Goal: Obtain resource: Obtain resource

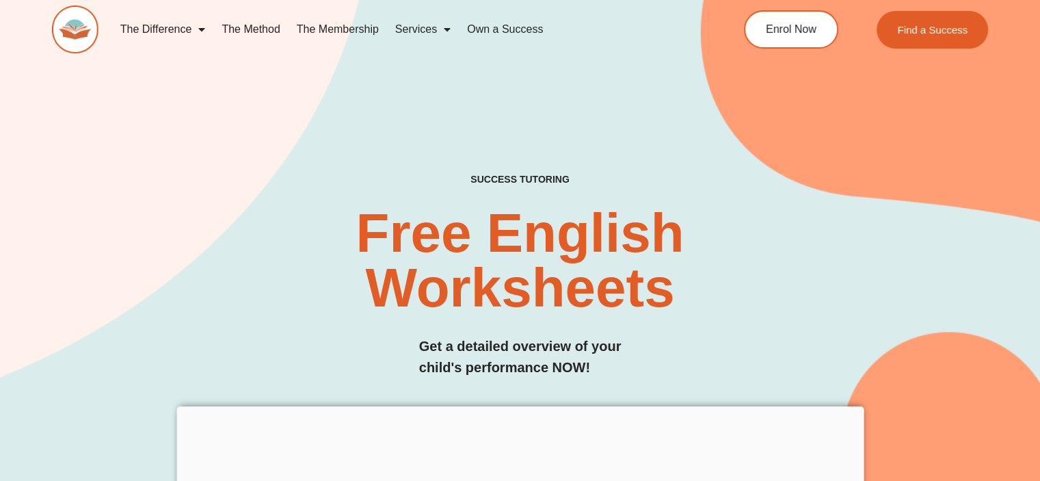
click at [409, 98] on div "SUCCESS TUTORING​ Free English Worksheets​ Get a detailed overview of your chil…" at bounding box center [520, 247] width 936 height 597
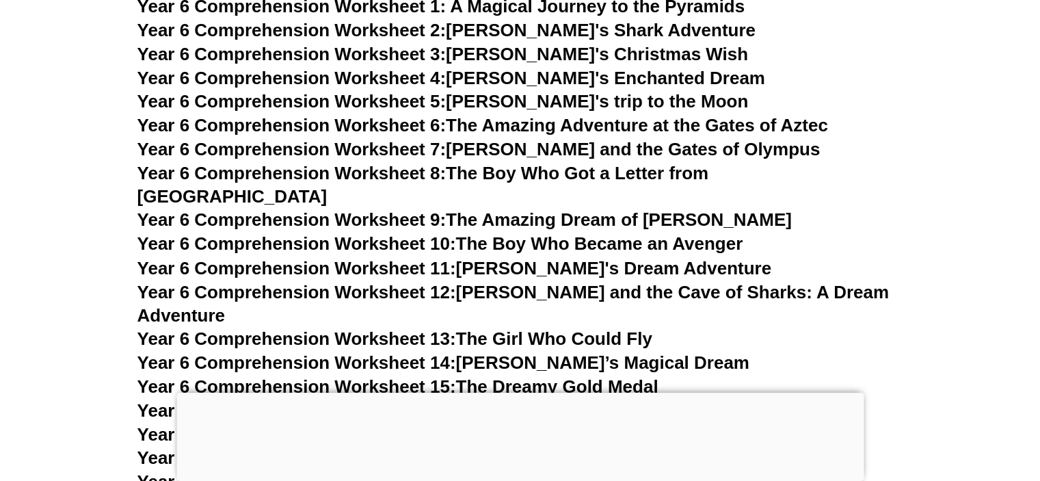
scroll to position [7579, 0]
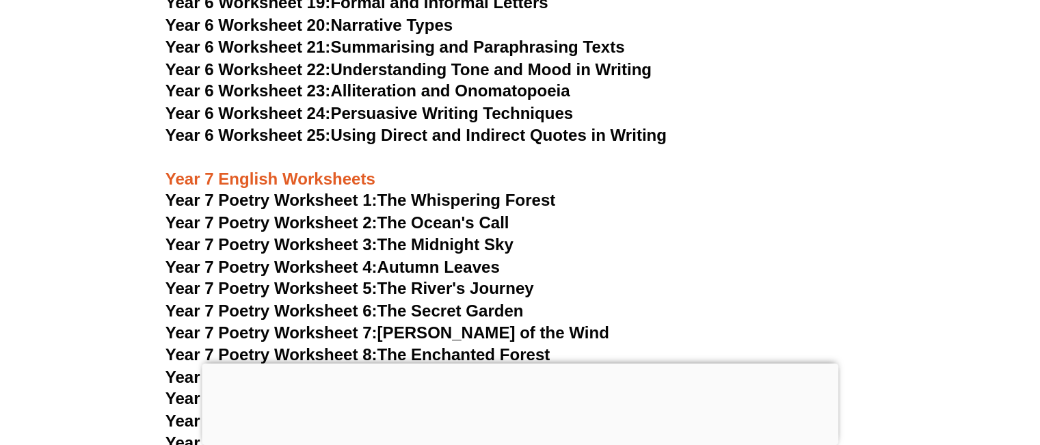
scroll to position [8399, 0]
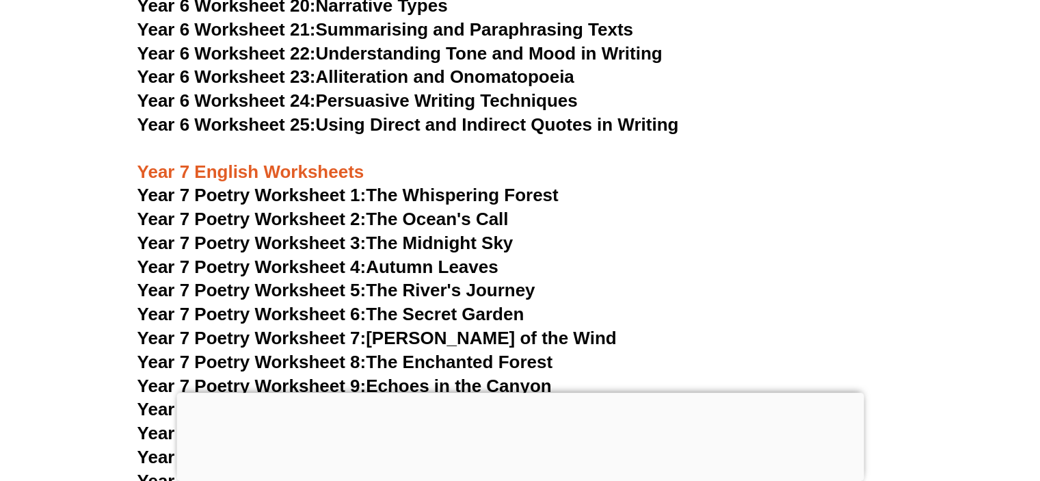
click at [460, 209] on link "Year 7 Poetry Worksheet 2: The Ocean's Call" at bounding box center [322, 219] width 371 height 21
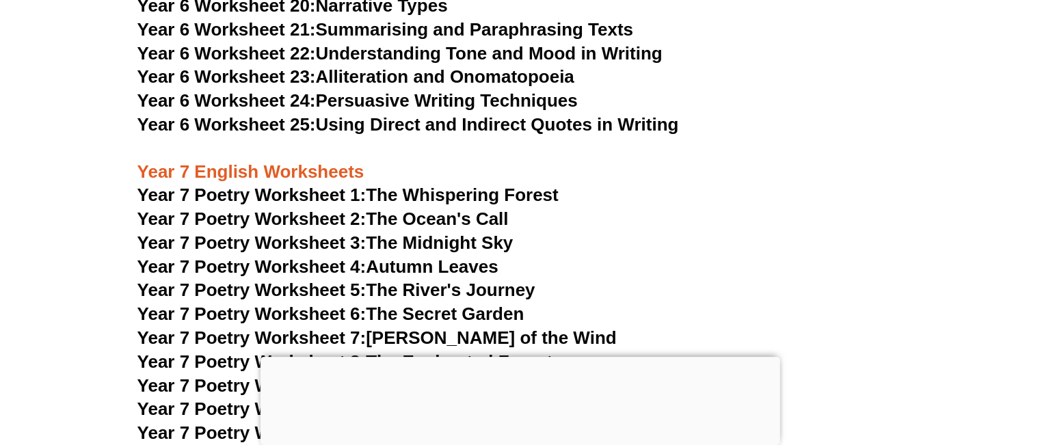
click at [433, 209] on link "Year 7 Poetry Worksheet 2: The Ocean's Call" at bounding box center [322, 219] width 371 height 21
click at [646, 208] on h3 "Year 7 Poetry Worksheet 2: The Ocean's Call" at bounding box center [520, 219] width 766 height 23
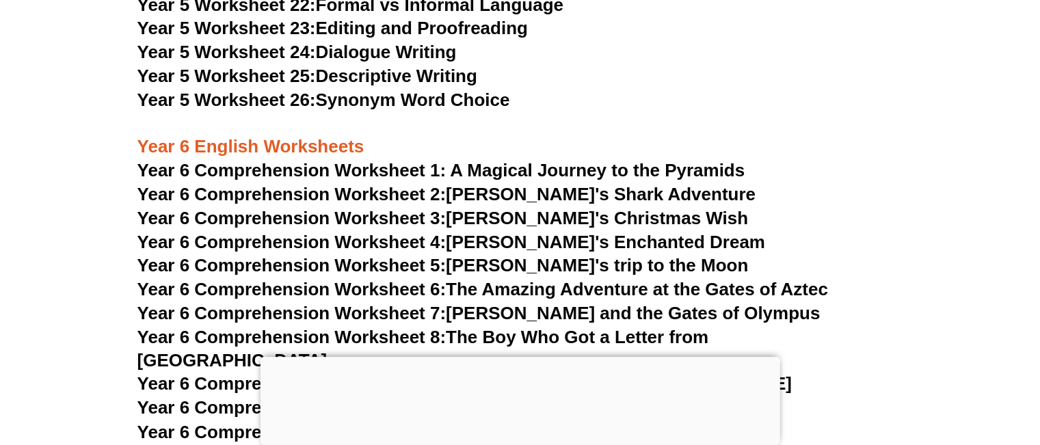
scroll to position [7387, 0]
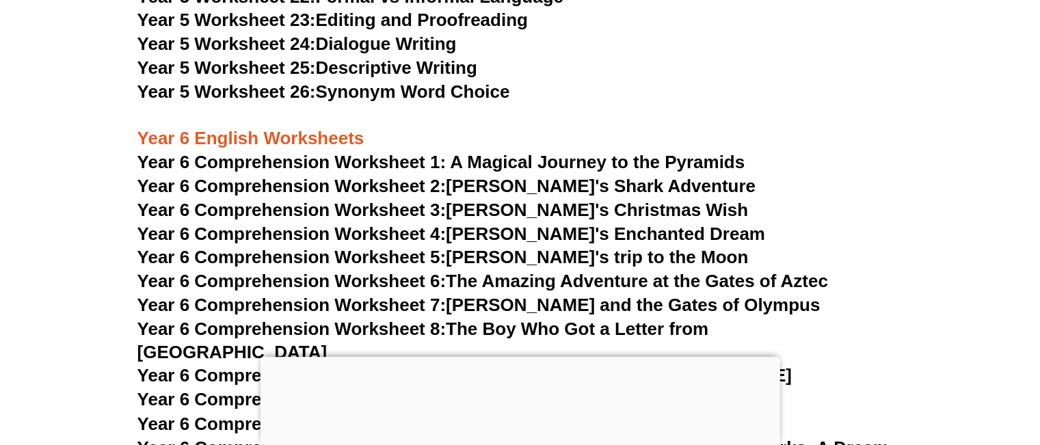
click at [611, 205] on link "Year 6 Comprehension Worksheet 3: Tommy's Christmas Wish" at bounding box center [442, 210] width 611 height 21
click at [523, 207] on link "Year 6 Comprehension Worksheet 3: Tommy's Christmas Wish" at bounding box center [442, 210] width 611 height 21
click at [389, 131] on h3 "Year 6 English Worksheets" at bounding box center [520, 128] width 766 height 47
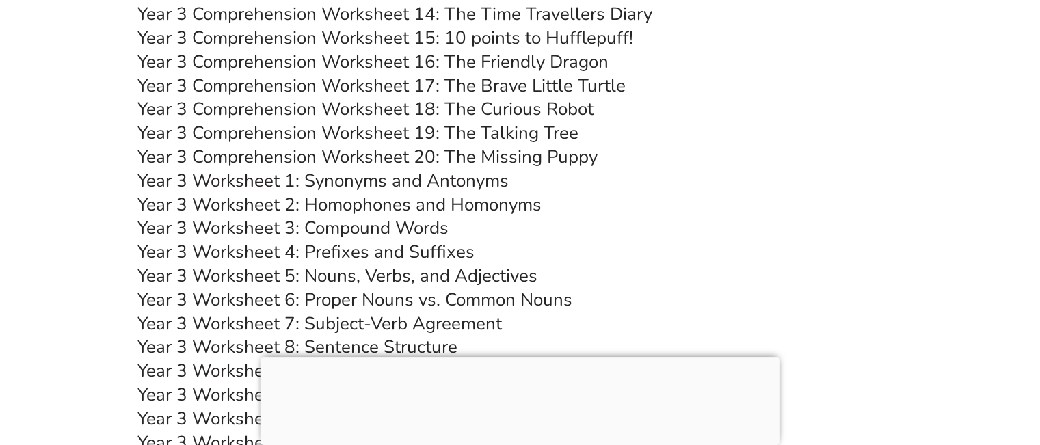
scroll to position [4815, 0]
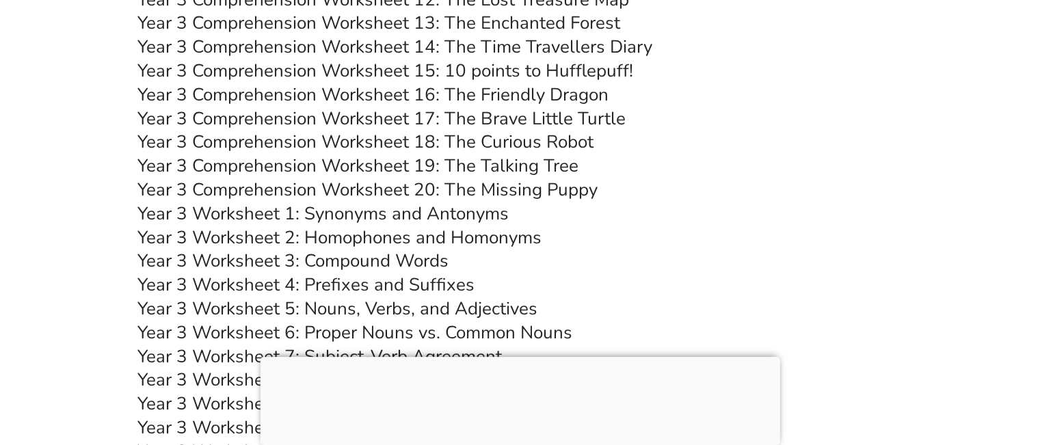
click at [655, 203] on h3 "Year 3 Worksheet 1: Synonyms and Antonyms" at bounding box center [520, 213] width 766 height 23
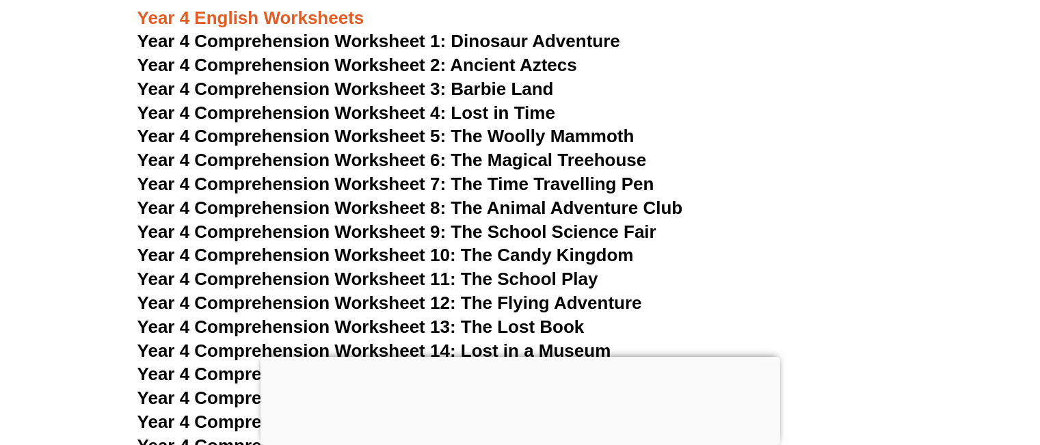
scroll to position [5527, 0]
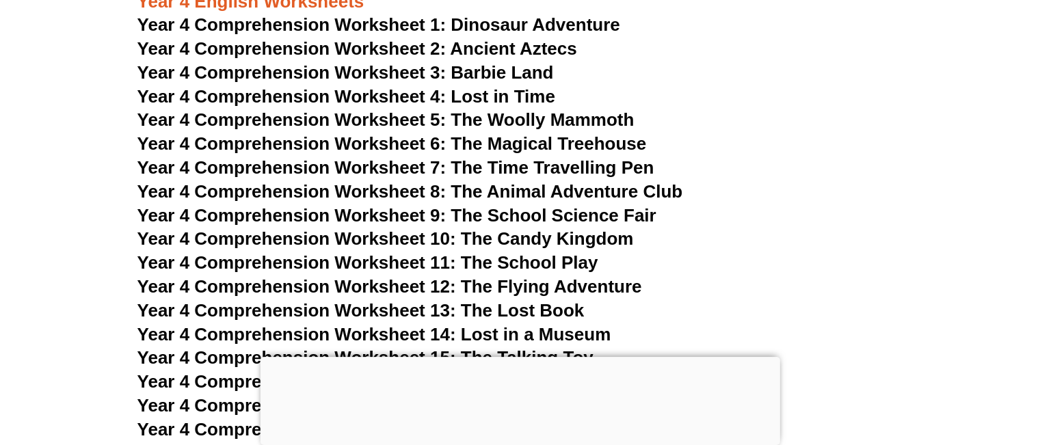
click at [497, 76] on span "Year 4 Comprehension Worksheet 3: Barbie Land" at bounding box center [345, 72] width 417 height 21
click at [464, 68] on span "Year 4 Comprehension Worksheet 3: Barbie Land" at bounding box center [345, 72] width 417 height 21
